Goal: Information Seeking & Learning: Learn about a topic

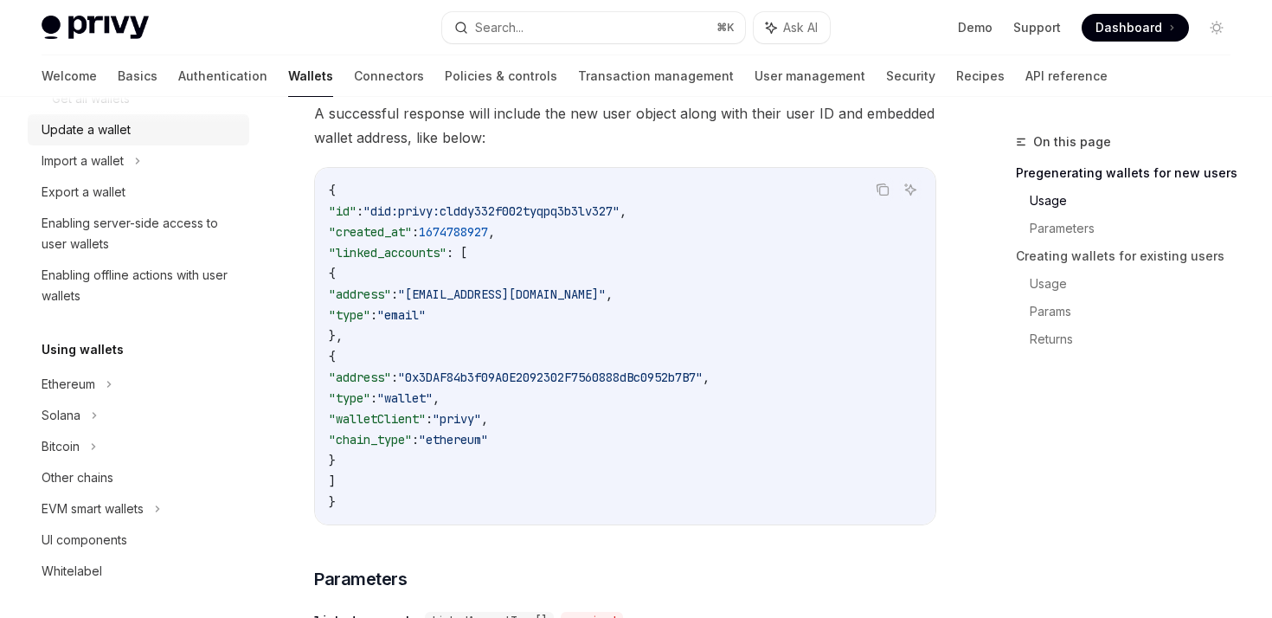
scroll to position [372, 0]
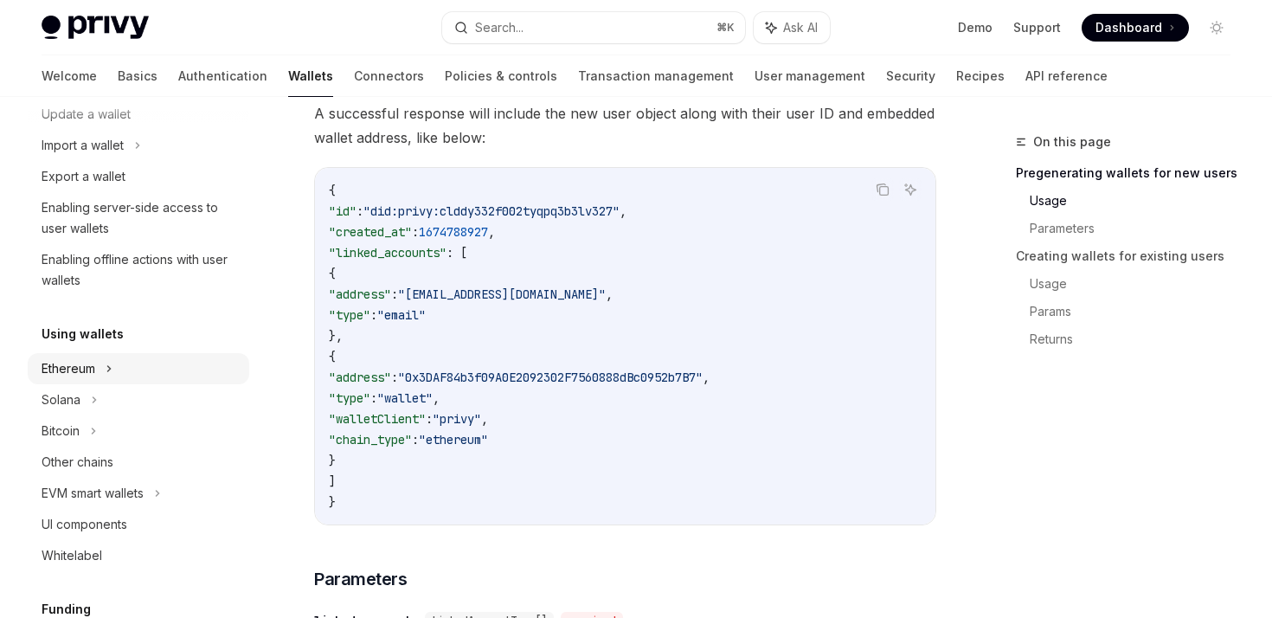
click at [106, 362] on div "Ethereum" at bounding box center [139, 368] width 222 height 31
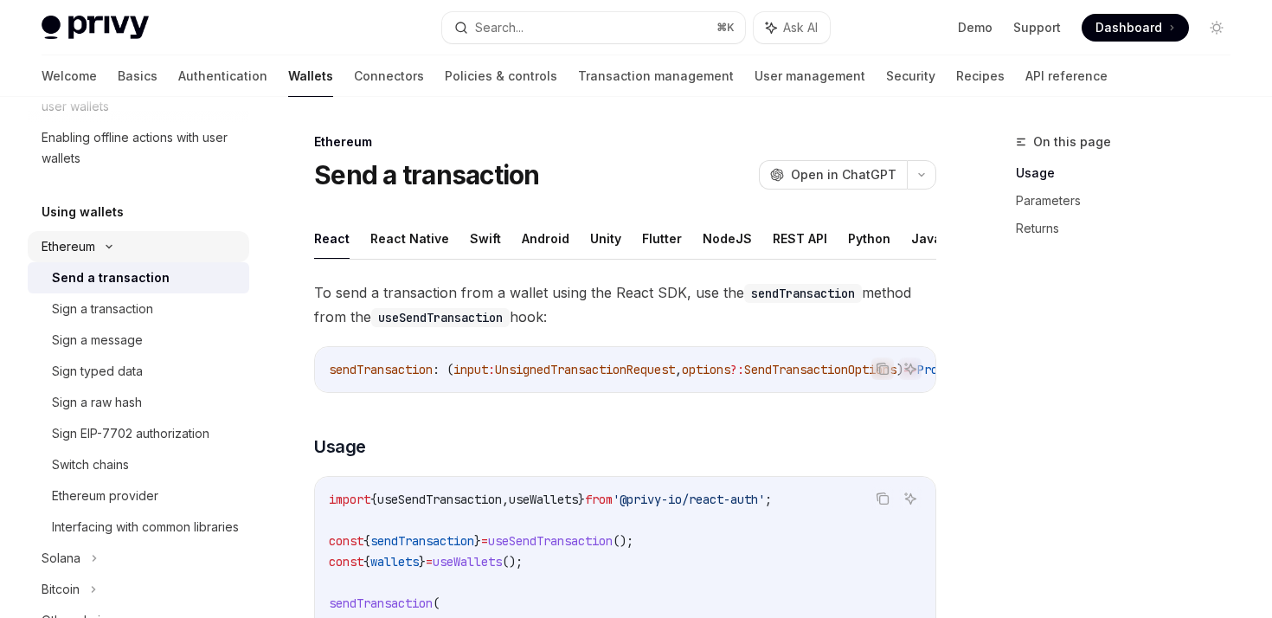
scroll to position [557, 0]
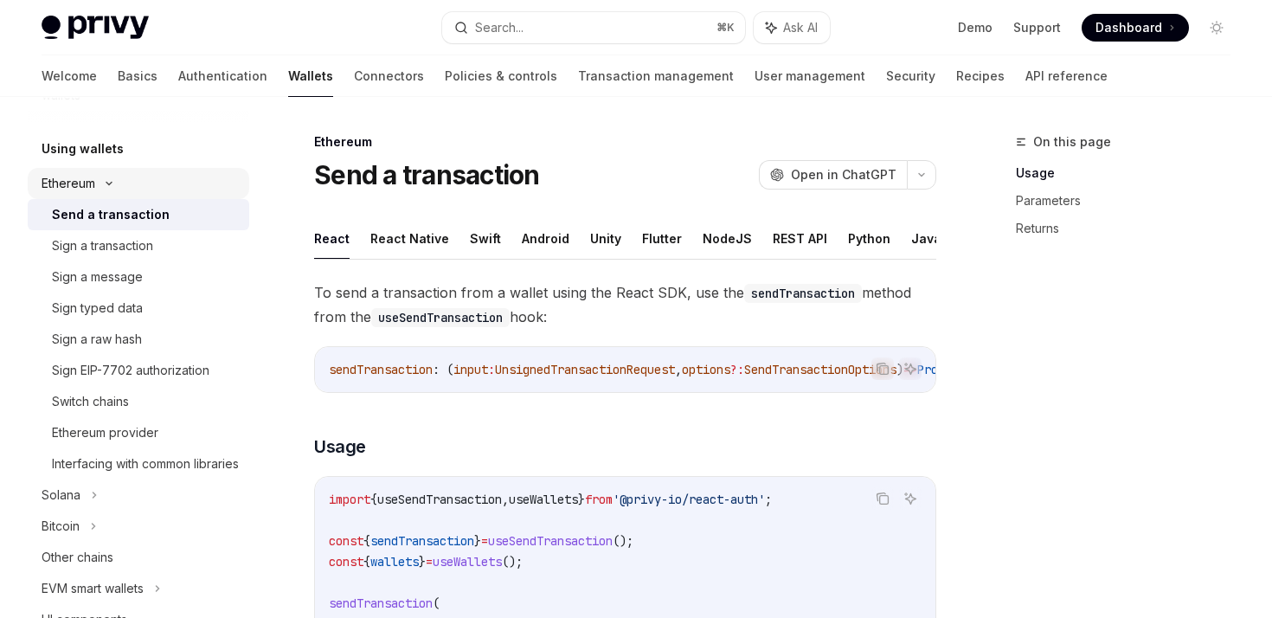
click at [79, 183] on div "Ethereum" at bounding box center [69, 183] width 54 height 21
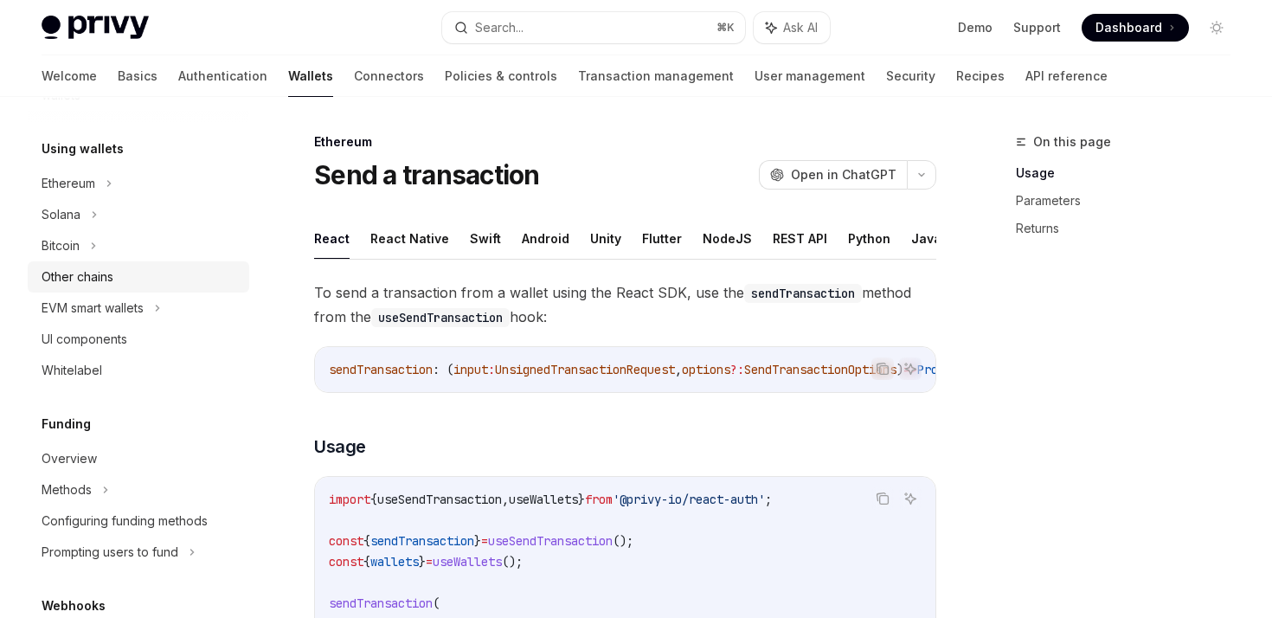
click at [102, 277] on div "Other chains" at bounding box center [78, 277] width 72 height 21
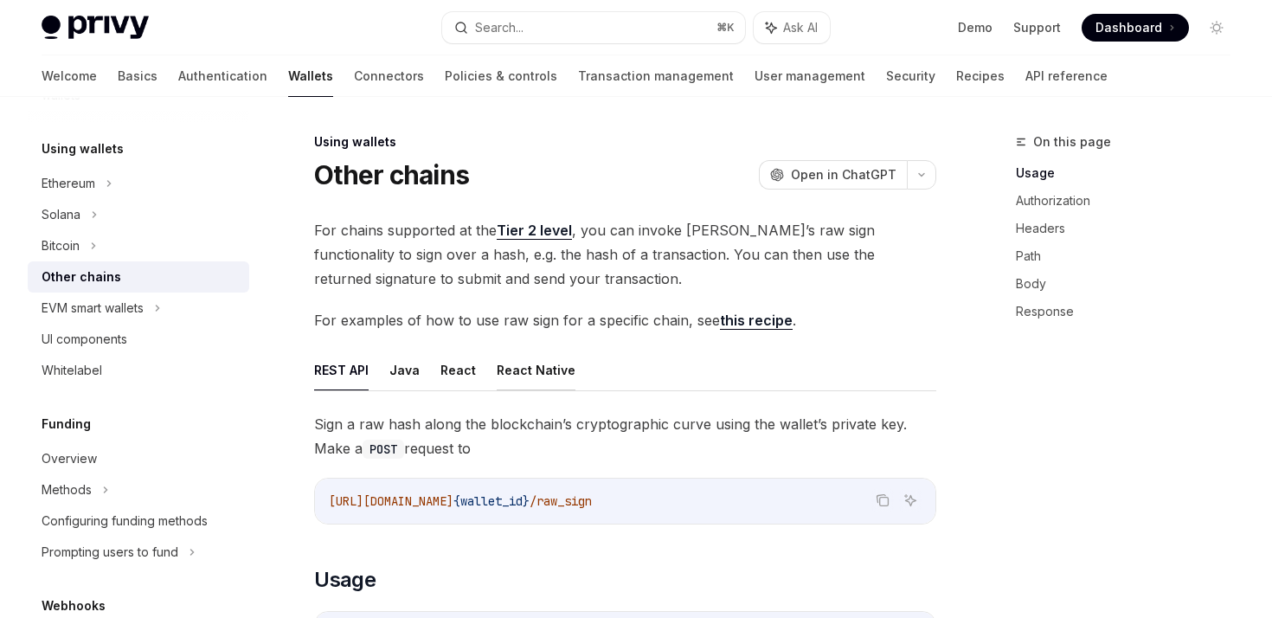
click at [526, 370] on button "React Native" at bounding box center [536, 370] width 79 height 41
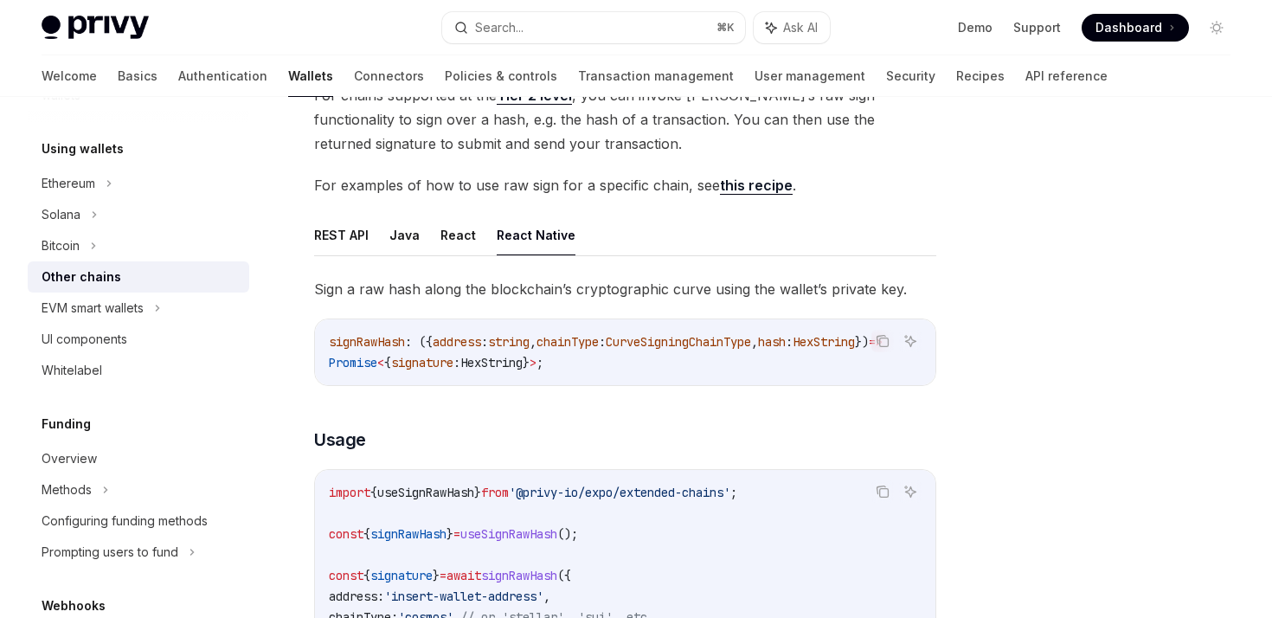
scroll to position [132, 0]
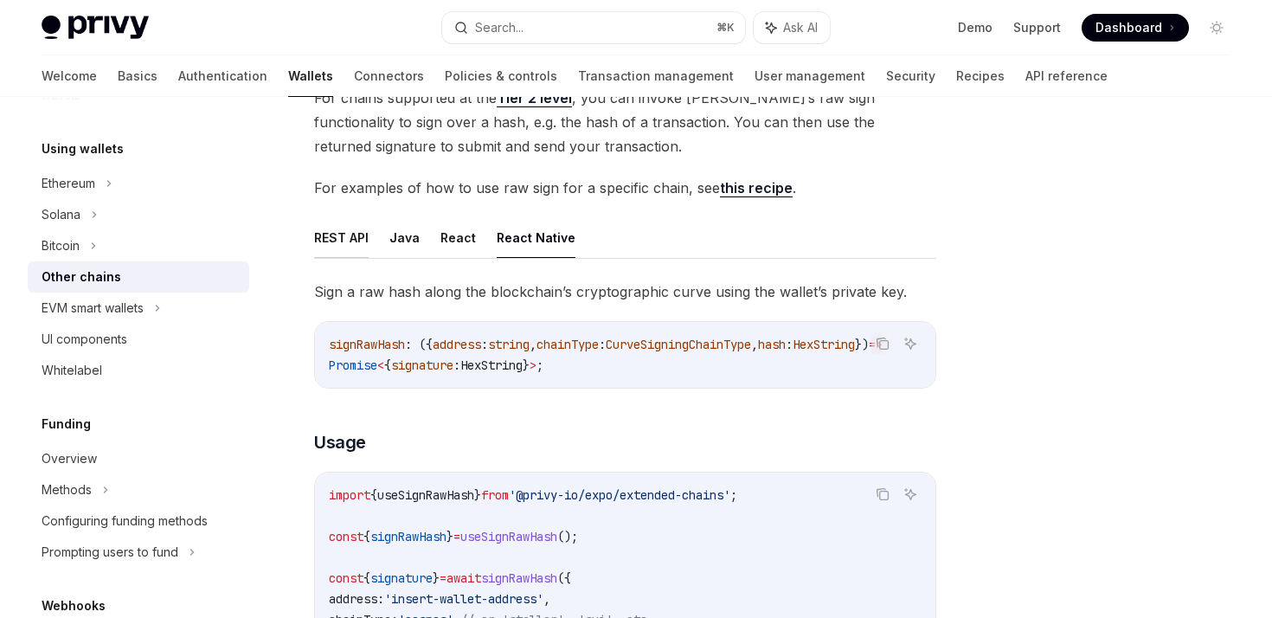
click at [361, 241] on button "REST API" at bounding box center [341, 237] width 55 height 41
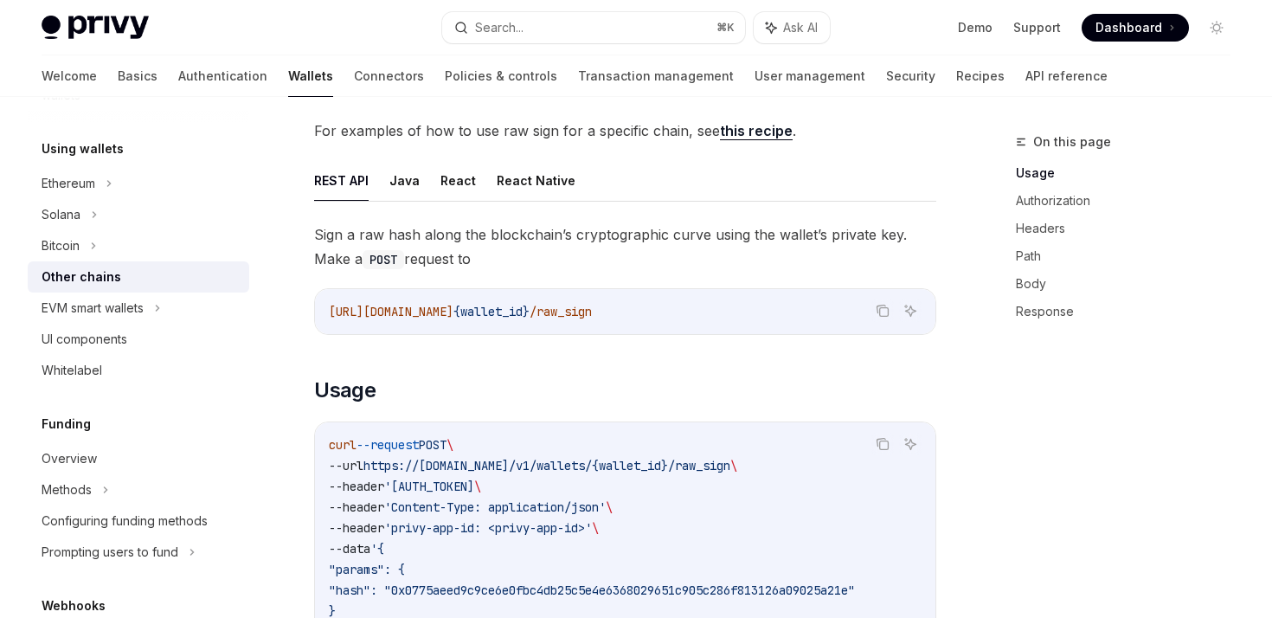
scroll to position [240, 0]
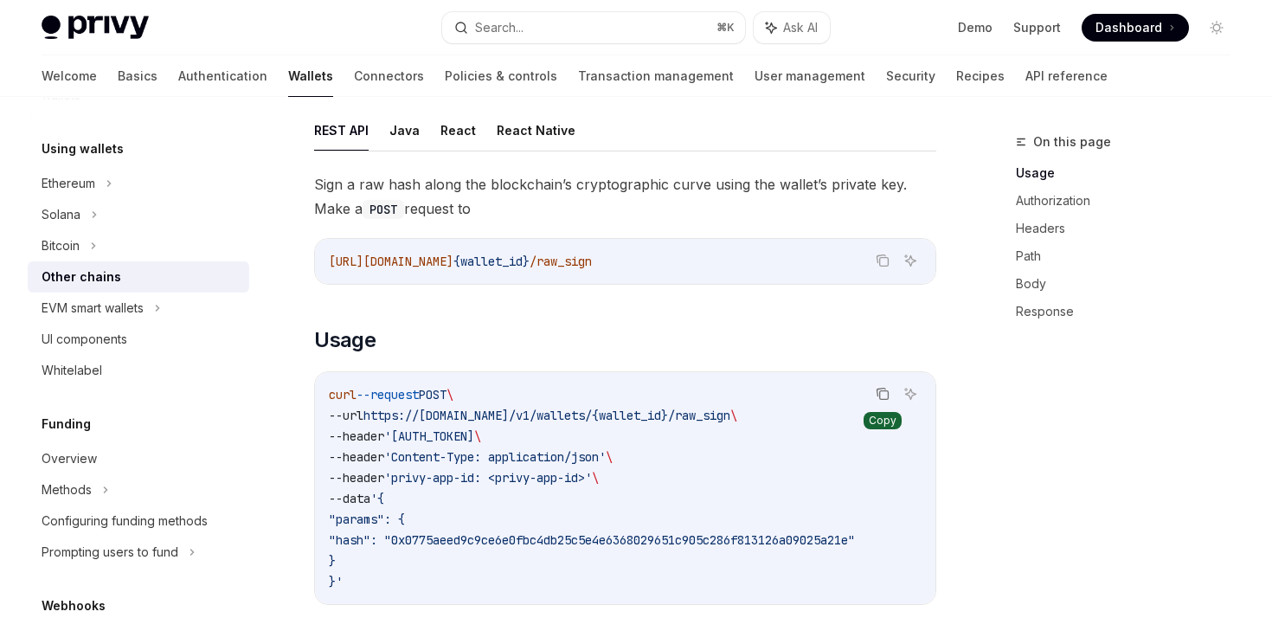
click at [884, 391] on icon "Copy the contents from the code block" at bounding box center [884, 395] width 9 height 9
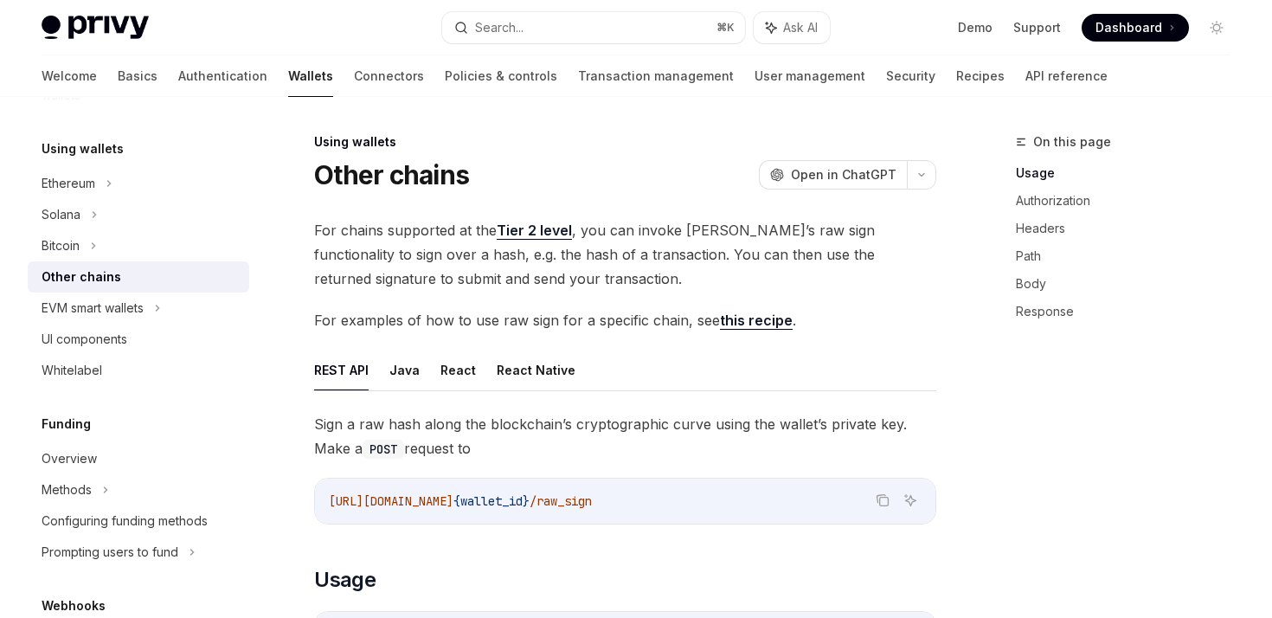
click at [538, 230] on link "Tier 2 level" at bounding box center [534, 231] width 75 height 18
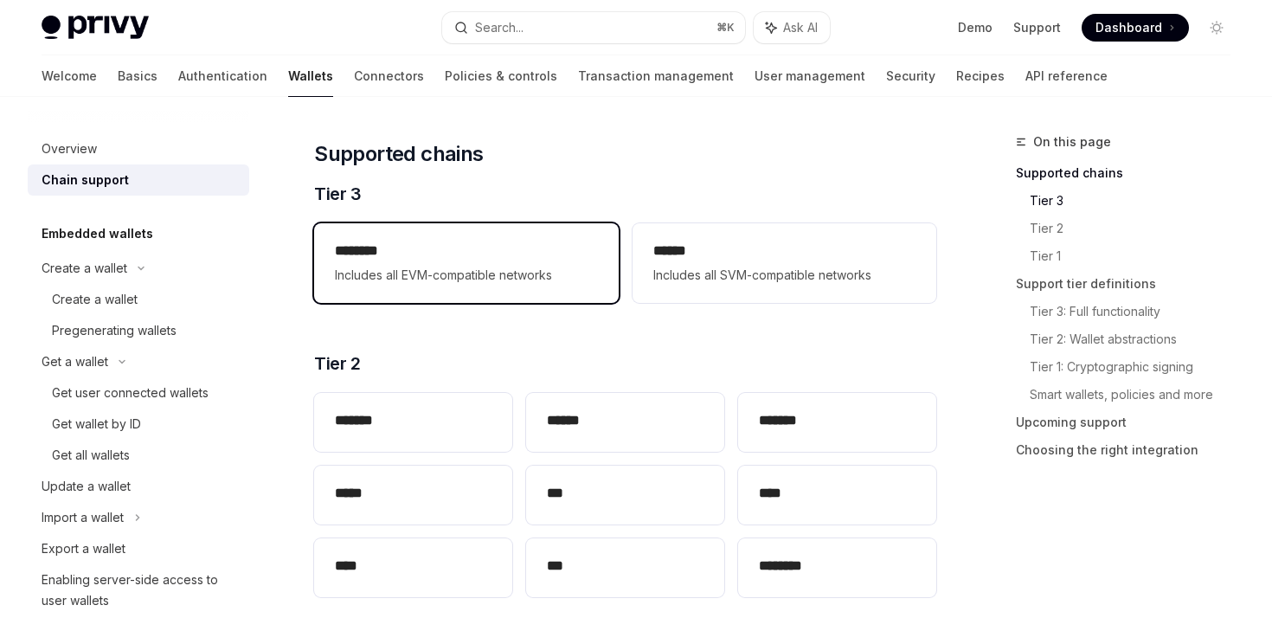
scroll to position [248, 0]
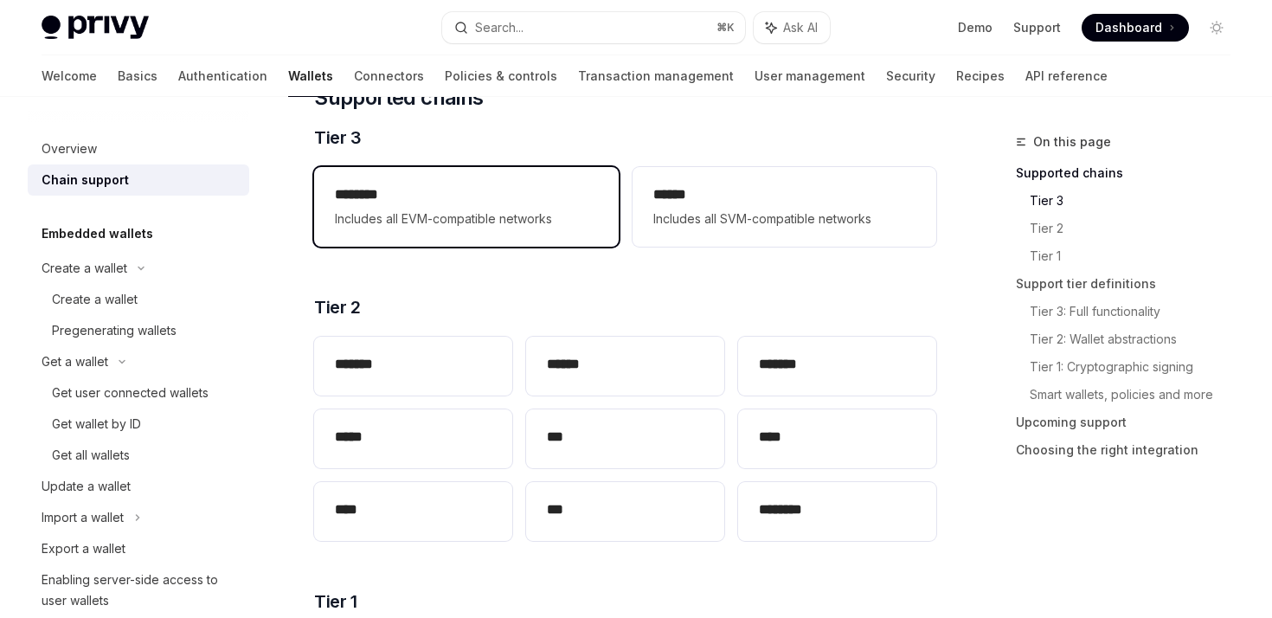
click at [515, 213] on span "Includes all EVM-compatible networks" at bounding box center [466, 219] width 262 height 21
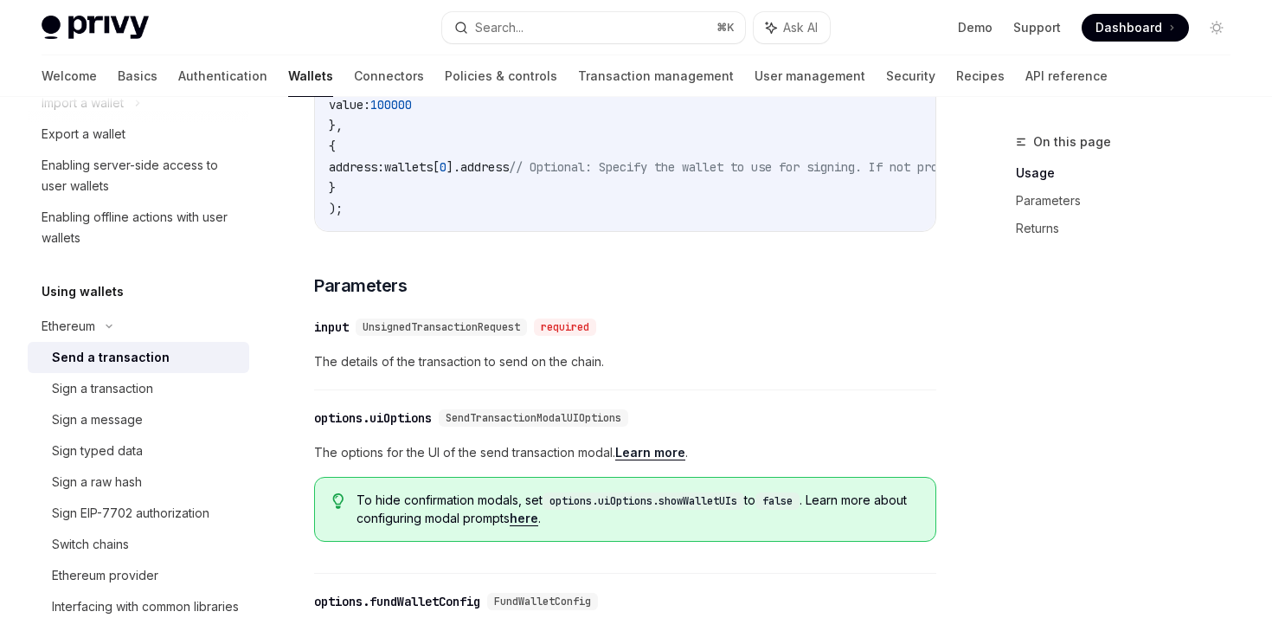
scroll to position [706, 0]
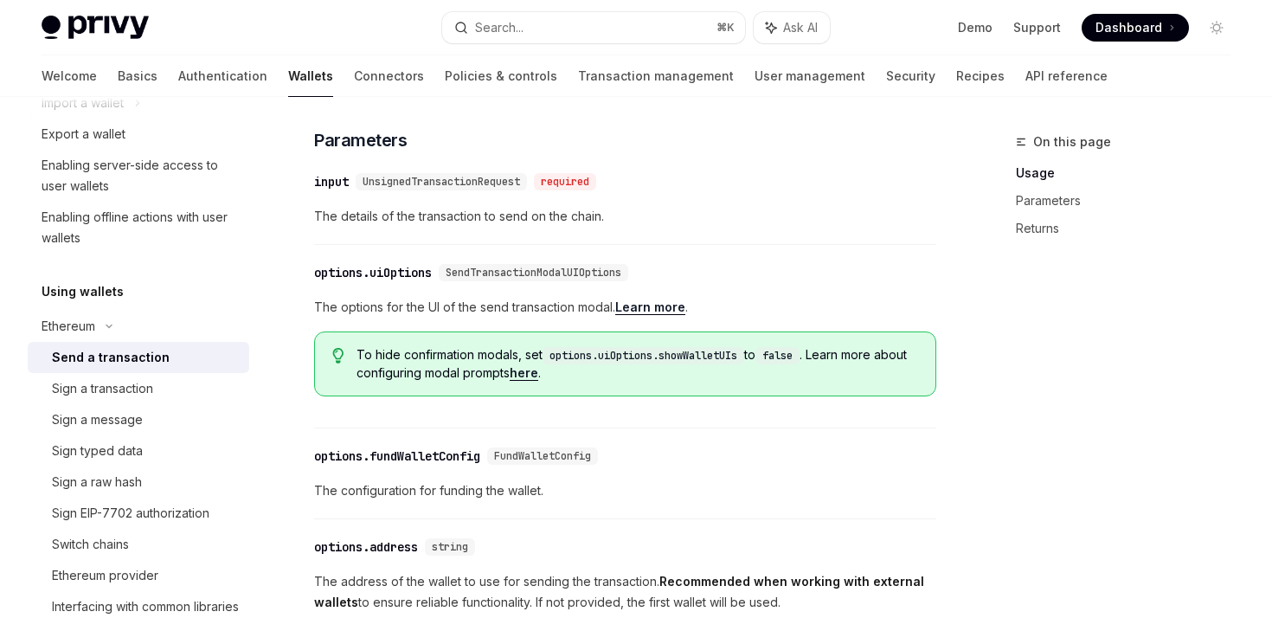
type textarea "*"
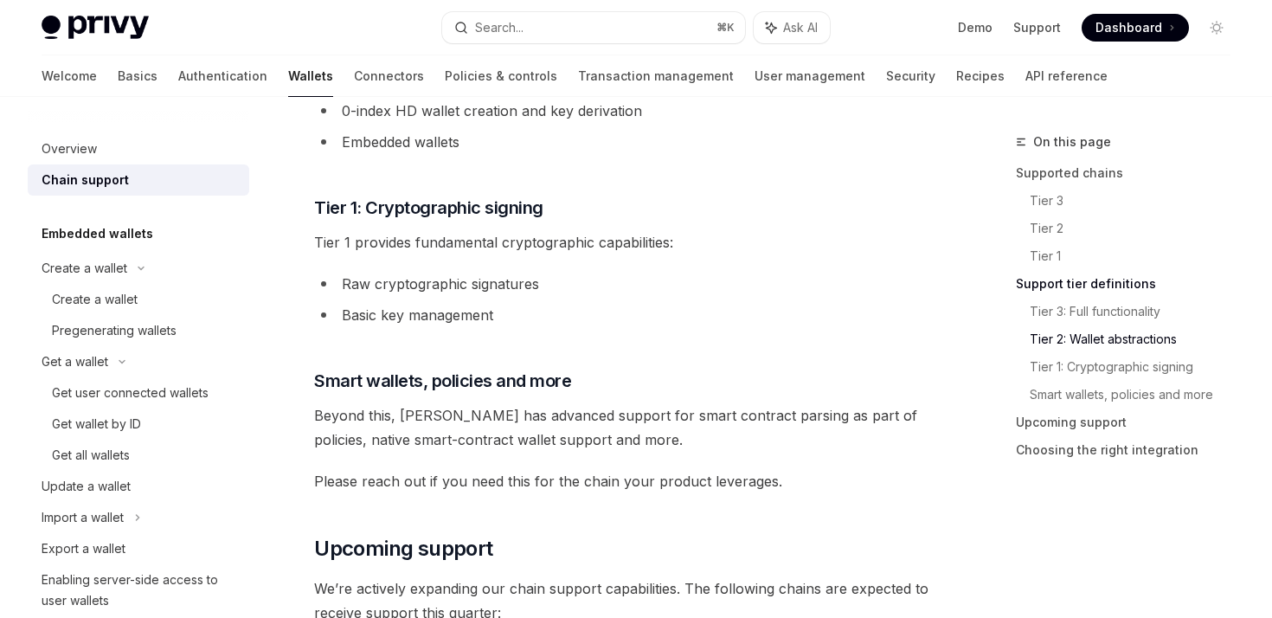
scroll to position [1051, 0]
